Goal: Task Accomplishment & Management: Use online tool/utility

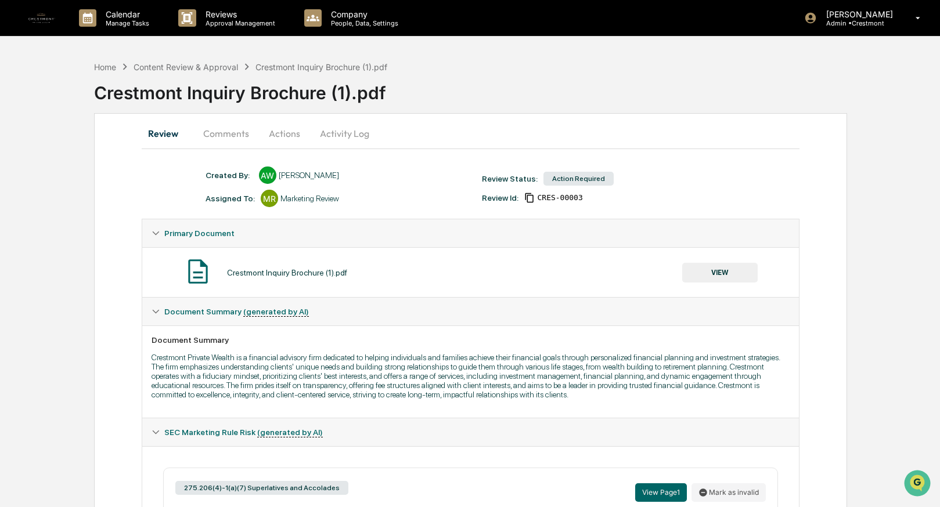
click at [291, 132] on button "Actions" at bounding box center [284, 134] width 52 height 28
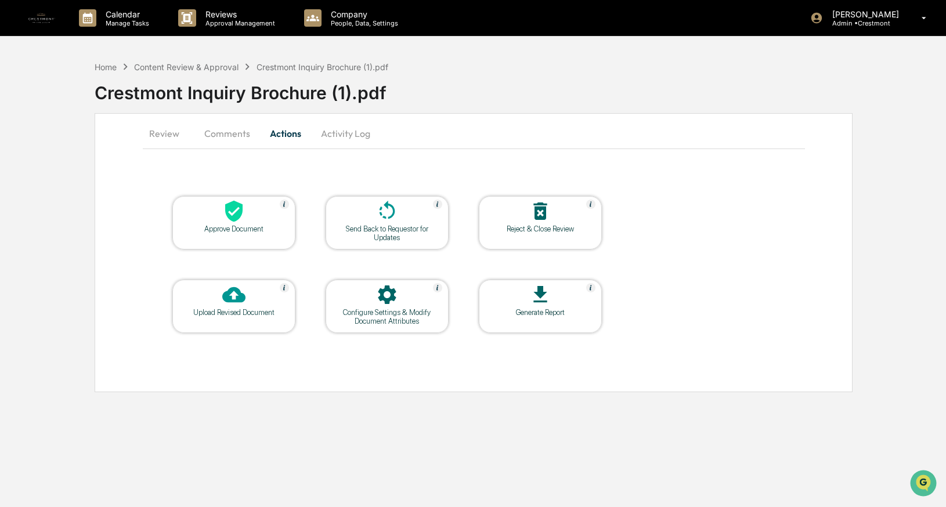
click at [228, 298] on icon at bounding box center [233, 295] width 23 height 16
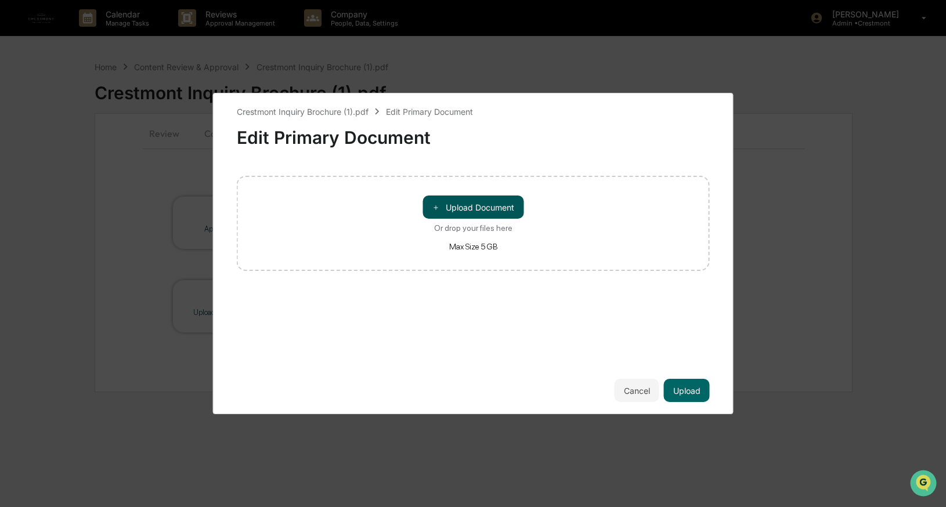
click at [468, 211] on button "＋ Upload Document" at bounding box center [472, 207] width 101 height 23
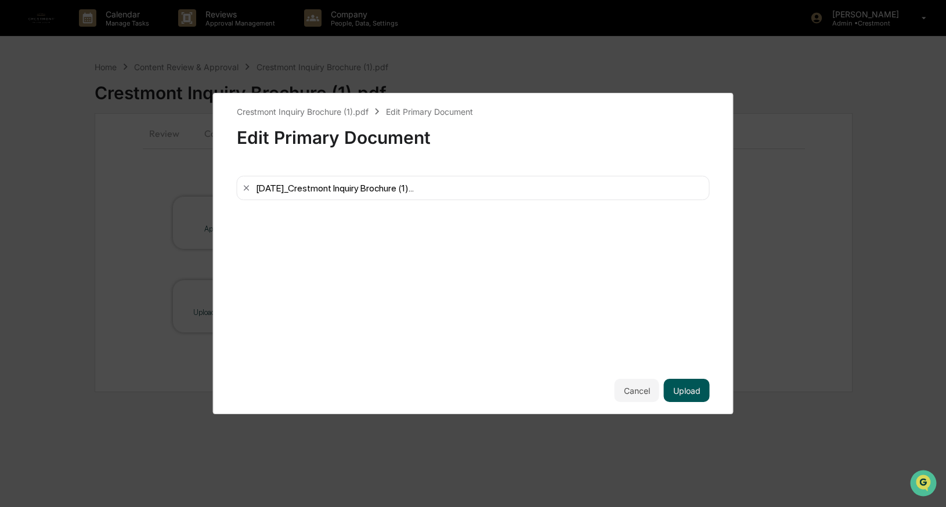
click at [689, 388] on button "Upload" at bounding box center [687, 390] width 46 height 23
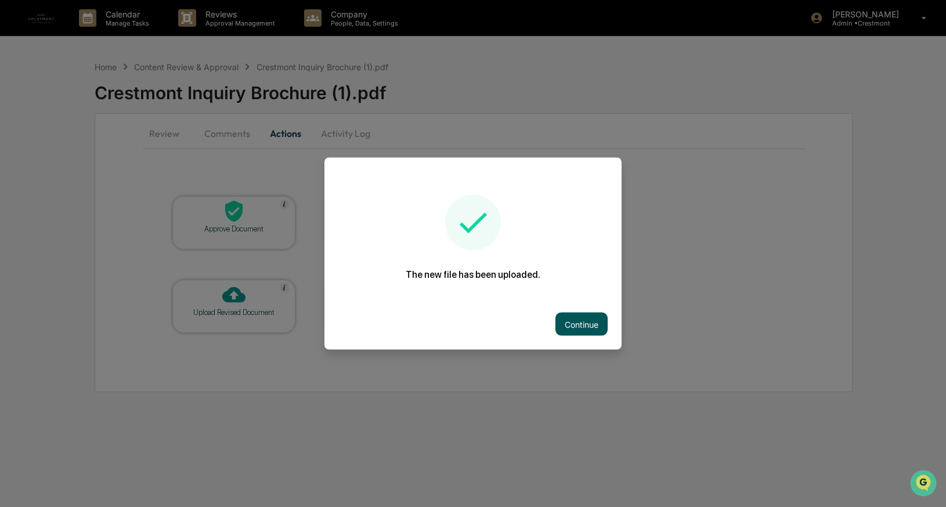
click at [574, 326] on button "Continue" at bounding box center [581, 324] width 52 height 23
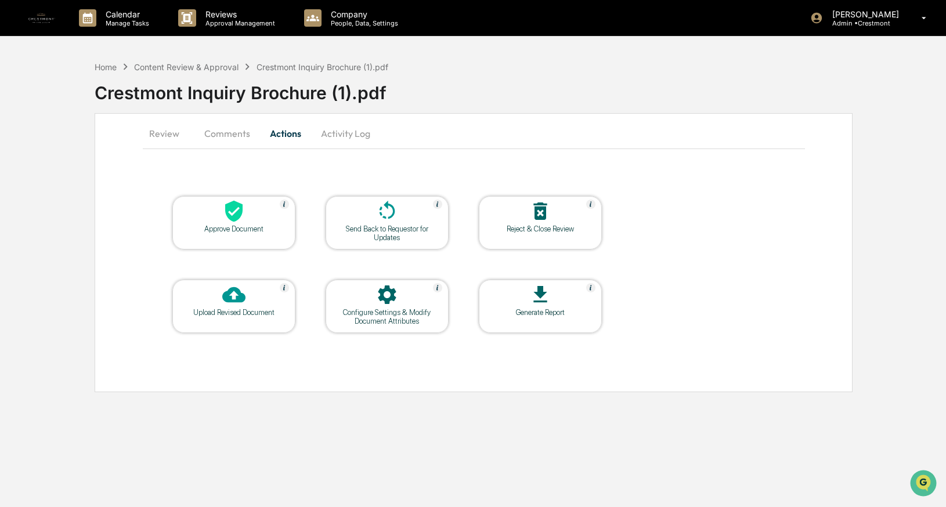
click at [381, 208] on icon at bounding box center [387, 210] width 16 height 19
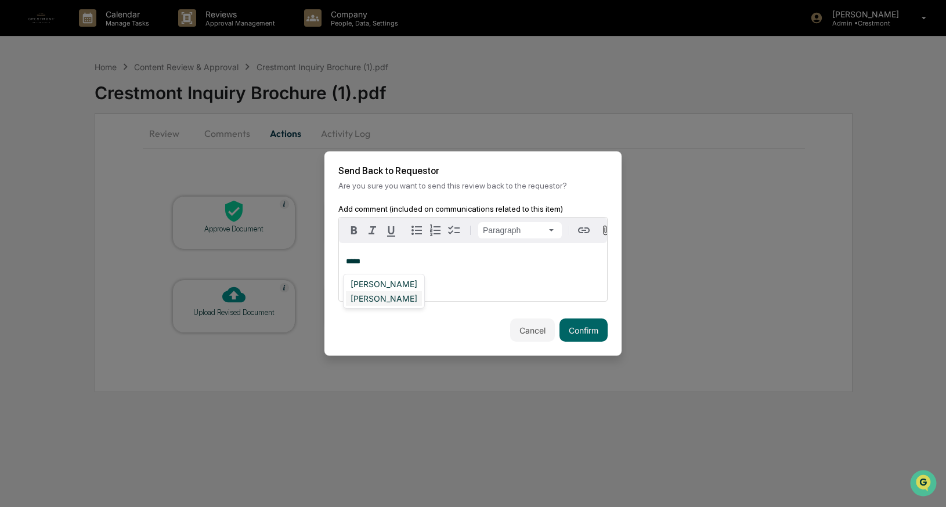
click at [388, 297] on div "[PERSON_NAME]" at bounding box center [384, 298] width 76 height 15
click at [584, 328] on button "Confirm" at bounding box center [583, 330] width 48 height 23
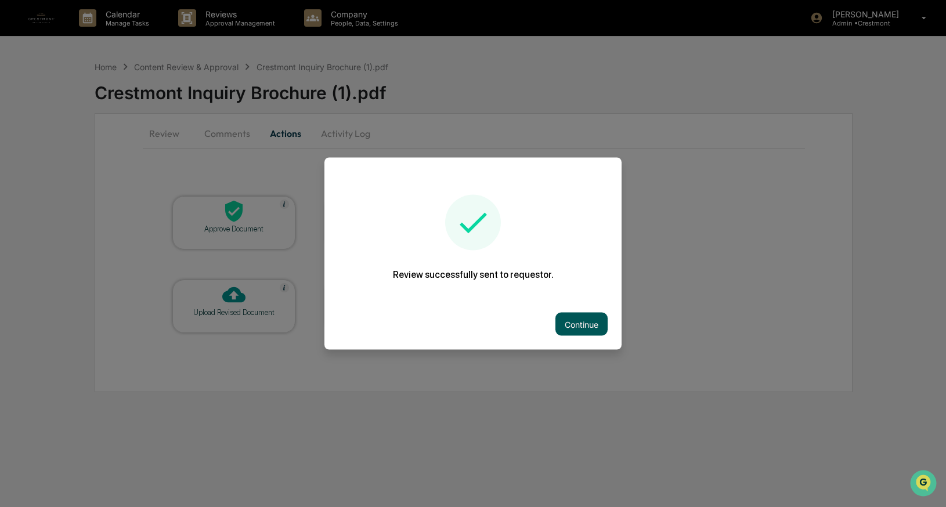
click at [570, 315] on button "Continue" at bounding box center [581, 324] width 52 height 23
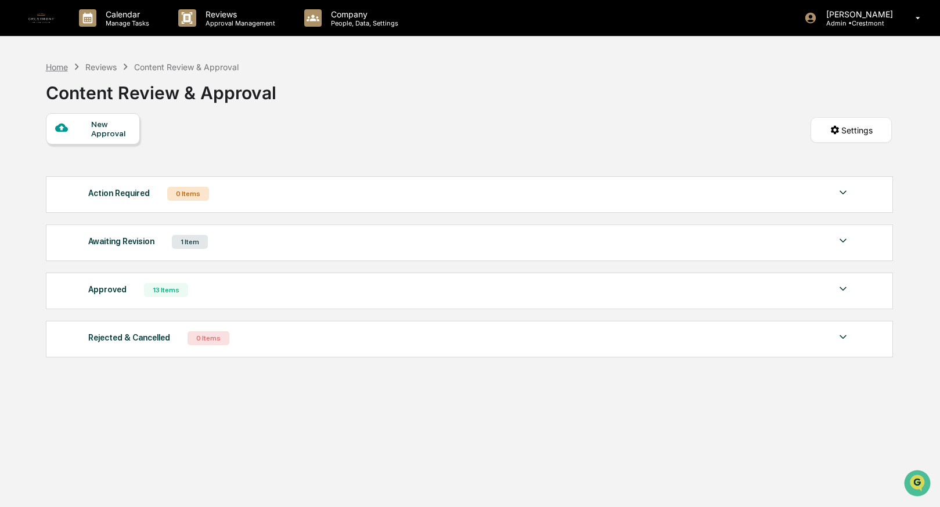
click at [59, 65] on div "Home" at bounding box center [57, 67] width 22 height 10
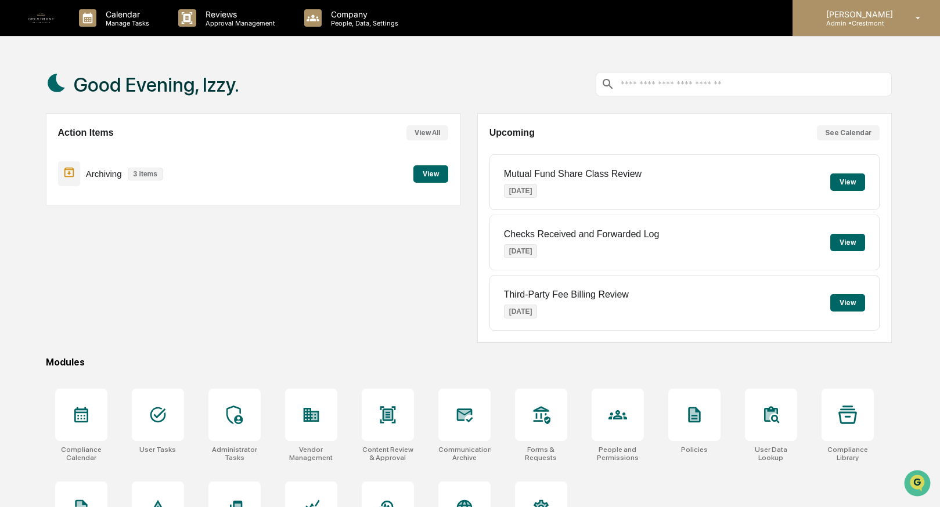
click at [869, 12] on p "[PERSON_NAME]" at bounding box center [858, 14] width 82 height 10
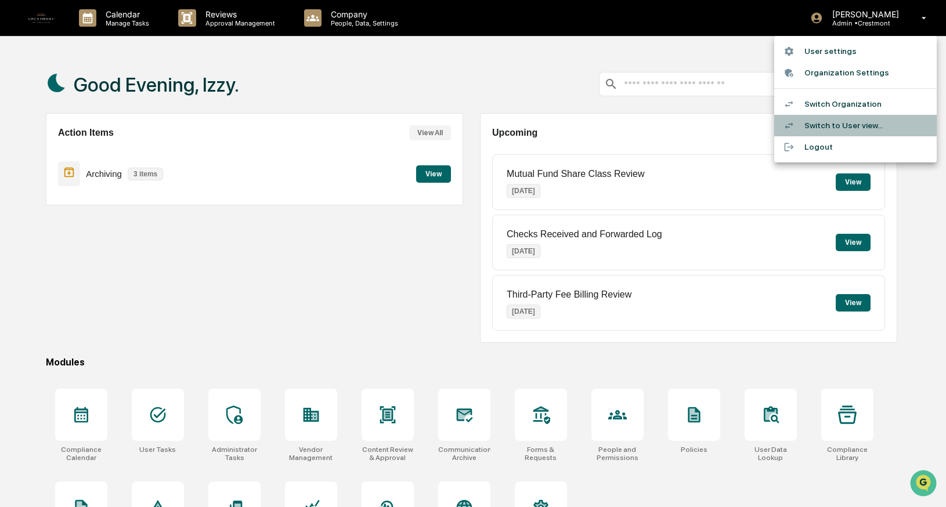
click at [845, 124] on li "Switch to User view..." at bounding box center [855, 125] width 162 height 21
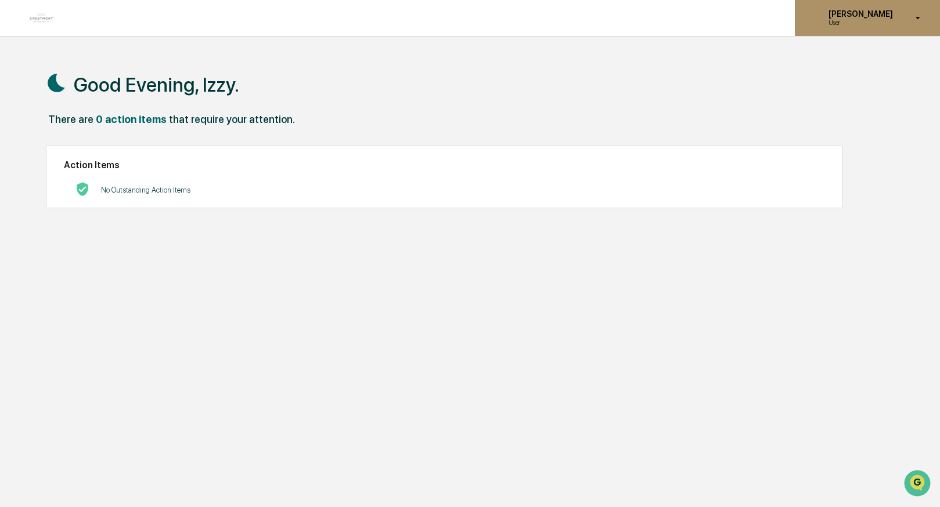
click at [868, 23] on p "User" at bounding box center [859, 23] width 80 height 8
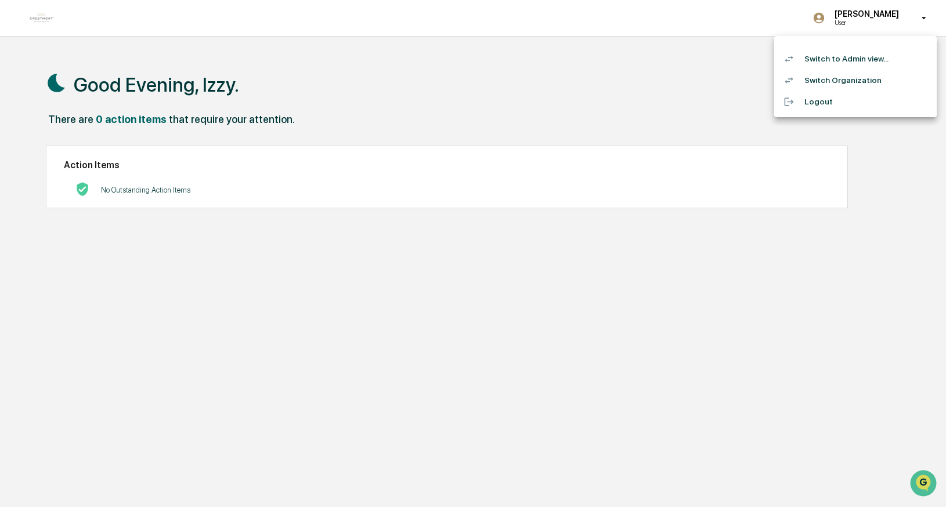
click at [846, 76] on li "Switch Organization" at bounding box center [855, 80] width 162 height 21
